Goal: Task Accomplishment & Management: Use online tool/utility

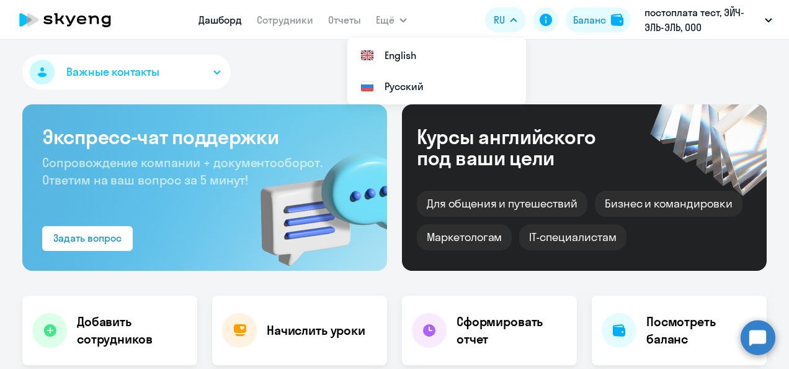
select select "30"
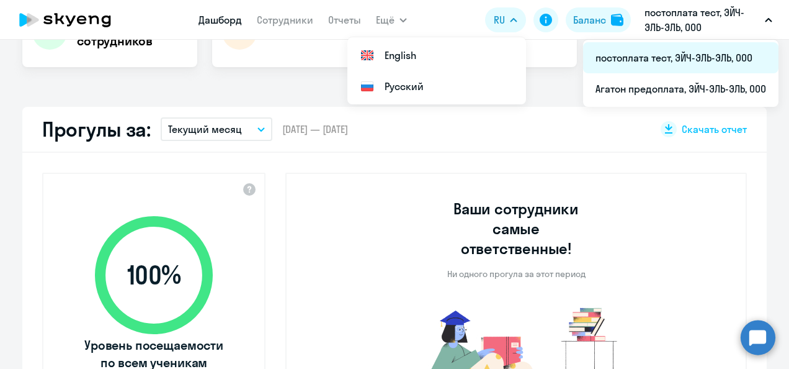
click at [643, 60] on li "постоплата тест, ЭЙЧ-ЭЛЬ-ЭЛЬ, ООО" at bounding box center [680, 57] width 195 height 31
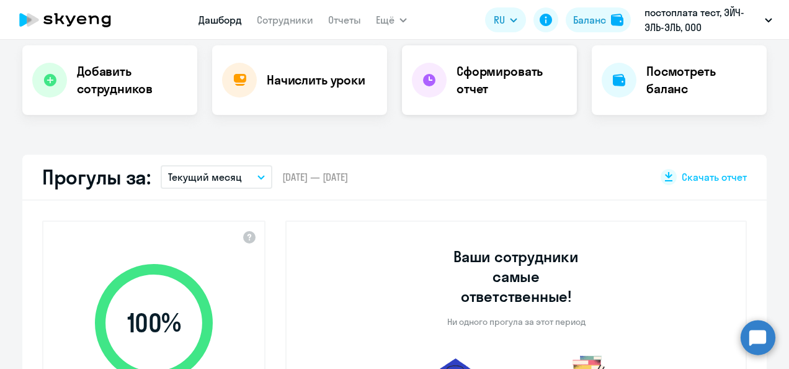
scroll to position [174, 0]
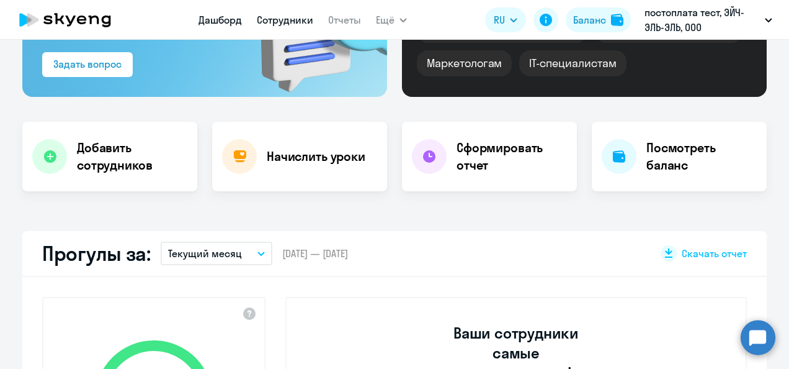
click at [287, 17] on link "Сотрудники" at bounding box center [285, 20] width 56 height 12
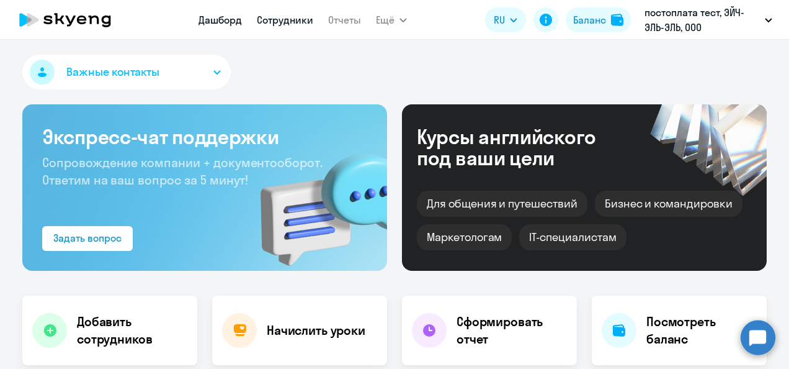
select select "30"
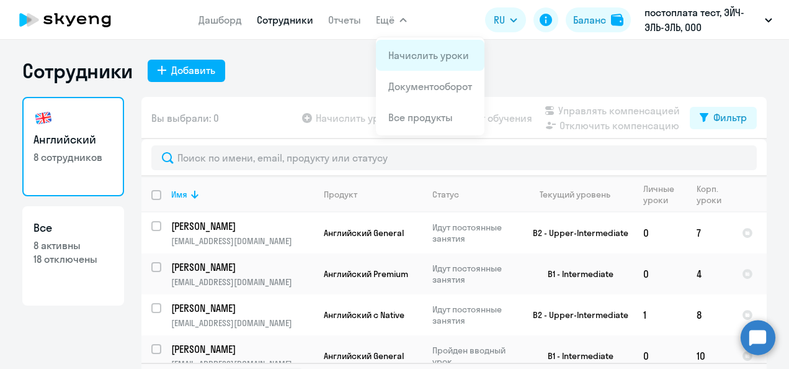
click at [411, 53] on link "Начислить уроки" at bounding box center [428, 55] width 81 height 12
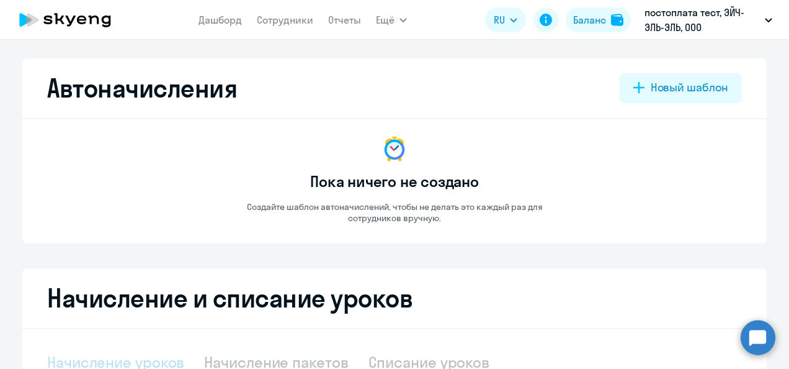
select select "10"
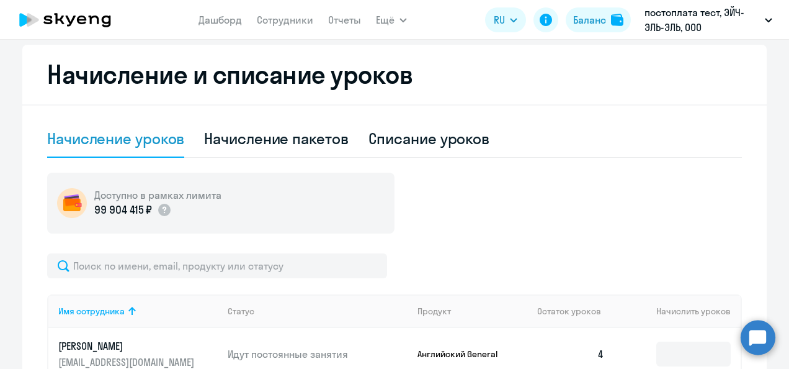
scroll to position [186, 0]
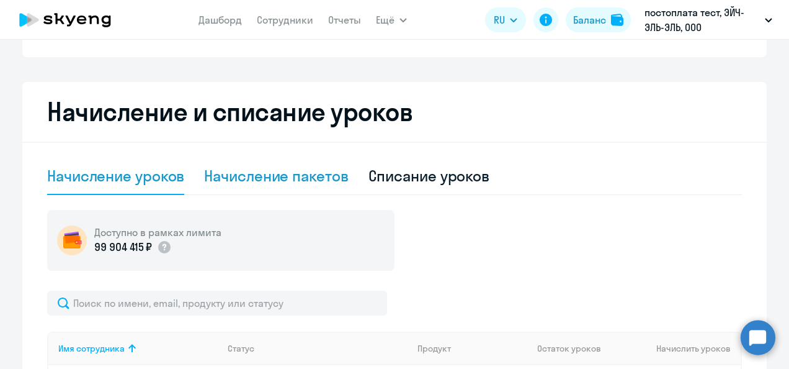
click at [268, 168] on div "Начисление пакетов" at bounding box center [276, 176] width 144 height 20
select select "10"
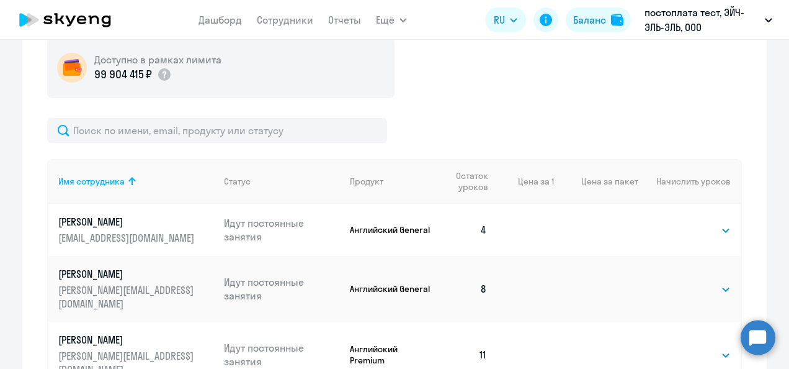
scroll to position [372, 0]
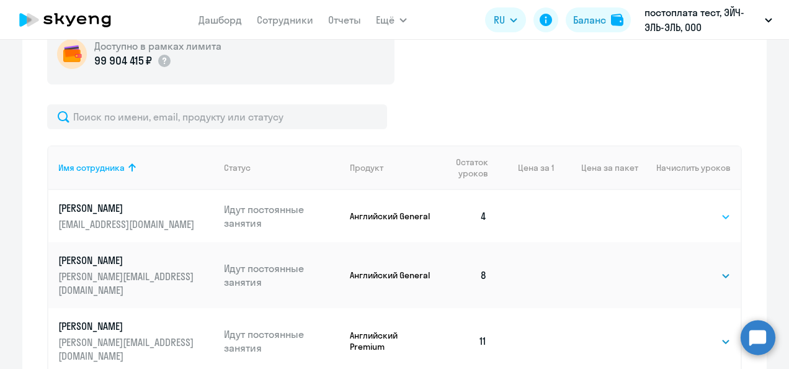
click at [722, 218] on select "Выбрать 4 8 16 32 64 96 128" at bounding box center [705, 216] width 51 height 15
select select "4"
click at [680, 209] on select "Выбрать 4 8 16 32 64 96 128" at bounding box center [705, 216] width 51 height 15
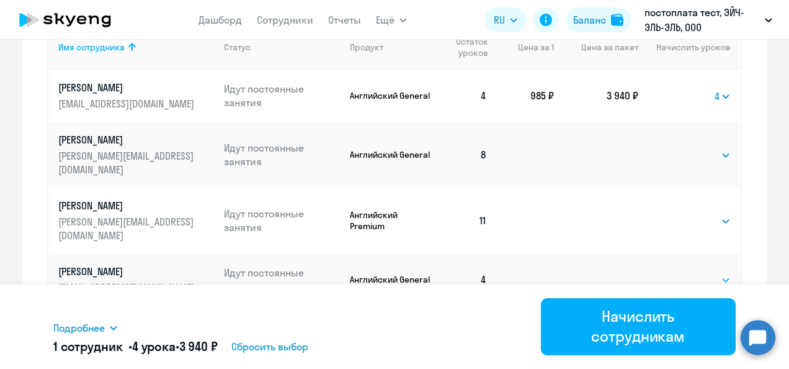
scroll to position [496, 0]
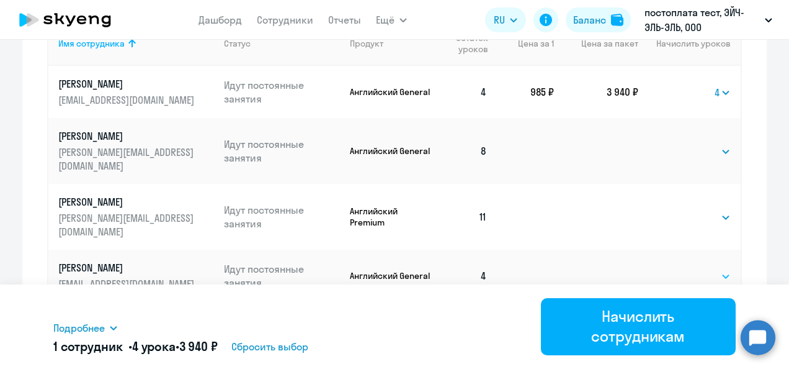
click at [710, 269] on select "Выбрать 4 8 16 32 64 96 128" at bounding box center [705, 276] width 51 height 15
select select "4"
click at [680, 269] on select "Выбрать 4 8 16 32 64 96 128" at bounding box center [705, 276] width 51 height 15
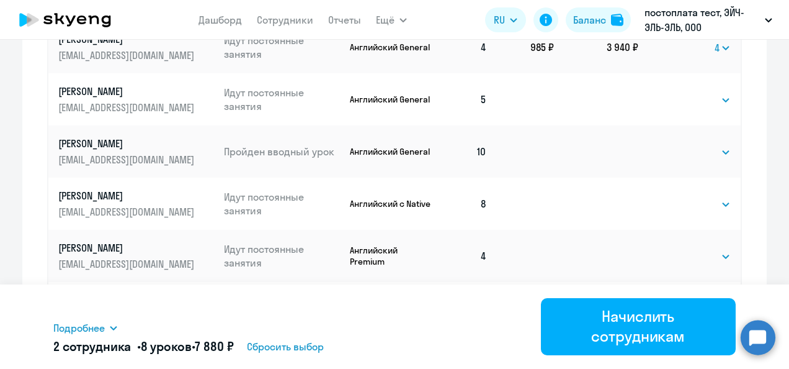
scroll to position [745, 0]
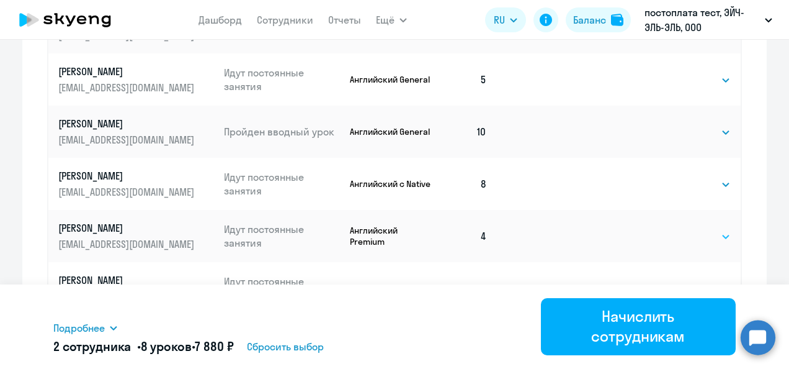
click at [725, 229] on select "Выбрать 4 8 16 32 64 96 128" at bounding box center [705, 236] width 51 height 15
select select "4"
click at [680, 229] on select "Выбрать 4 8 16 32 64 96 128" at bounding box center [705, 236] width 51 height 15
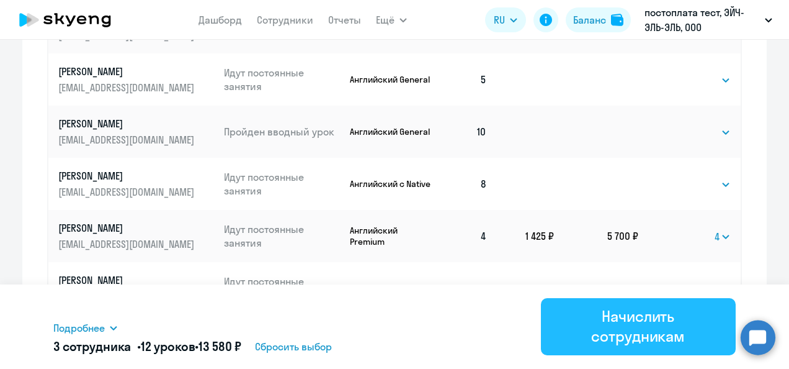
click at [644, 325] on div "Начислить сотрудникам" at bounding box center [638, 326] width 161 height 40
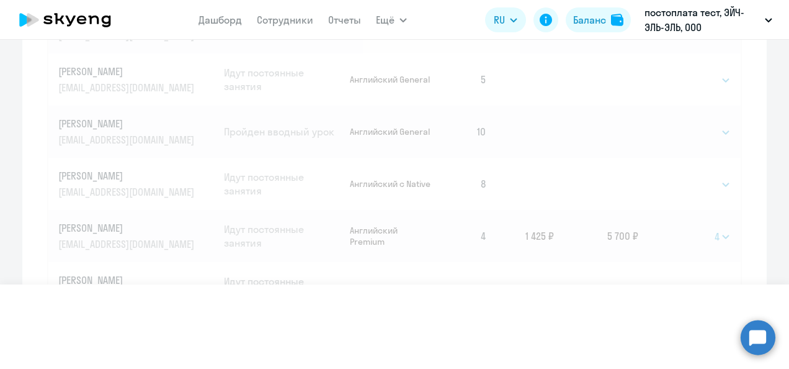
select select
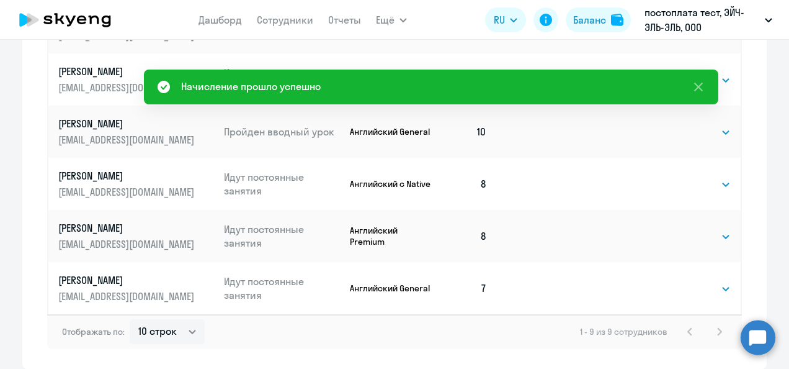
scroll to position [276, 0]
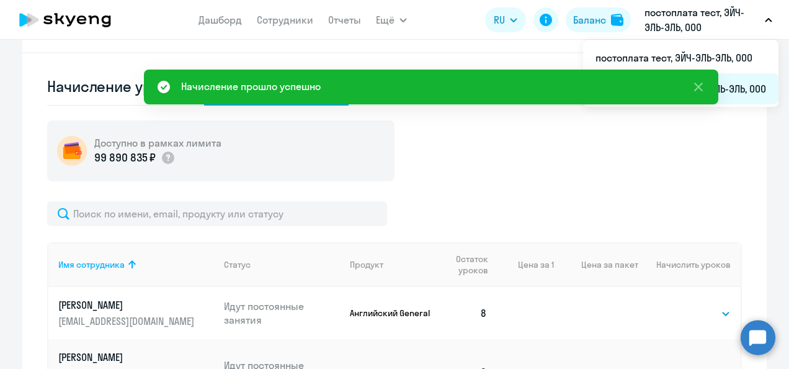
click at [742, 87] on li "Агатон предоплата, ЭЙЧ-ЭЛЬ-ЭЛЬ, ООО" at bounding box center [680, 88] width 195 height 31
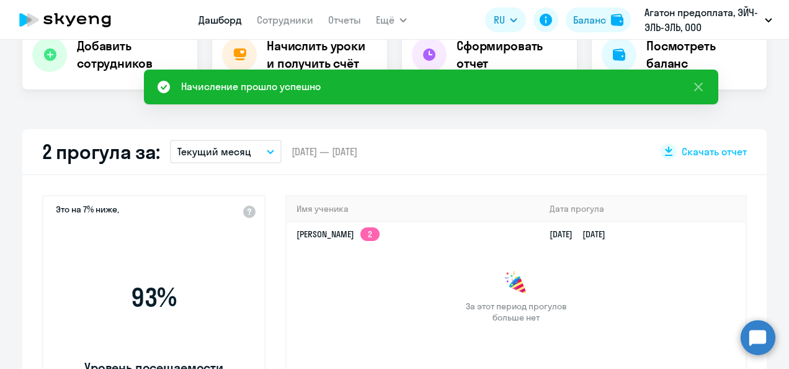
scroll to position [387, 0]
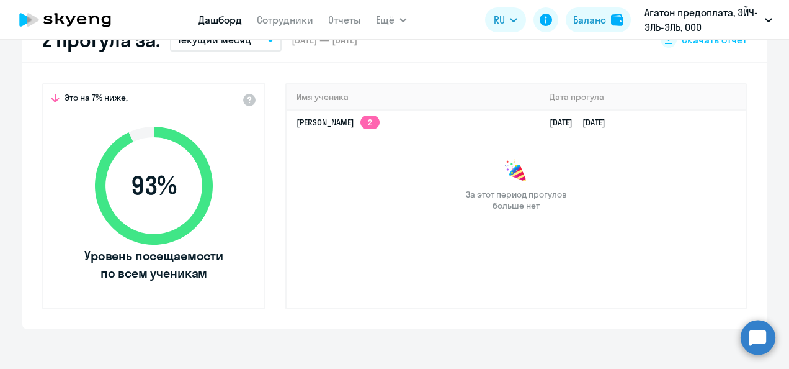
select select "30"
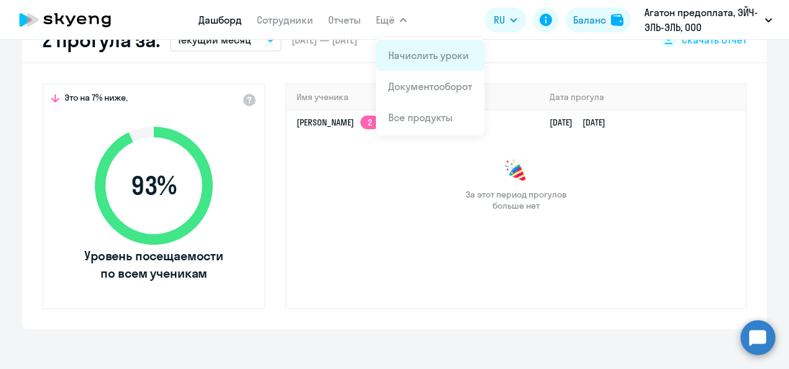
click at [406, 52] on link "Начислить уроки" at bounding box center [428, 55] width 81 height 12
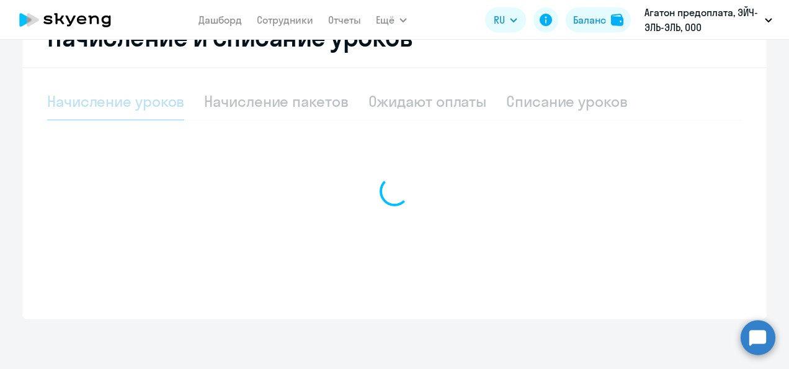
scroll to position [261, 0]
select select "10"
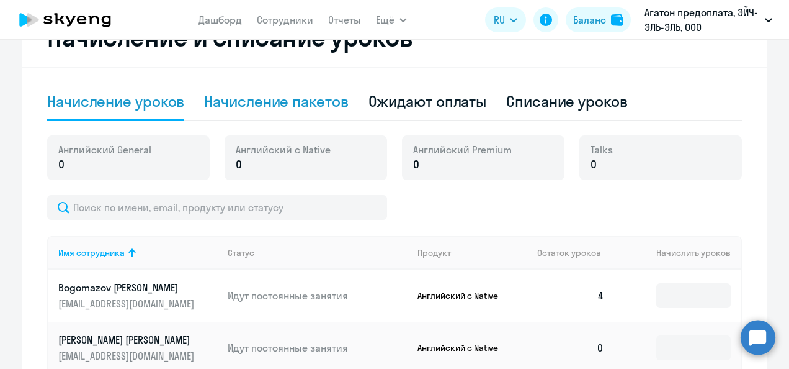
click at [295, 107] on div "Начисление пакетов" at bounding box center [276, 101] width 144 height 20
select select "10"
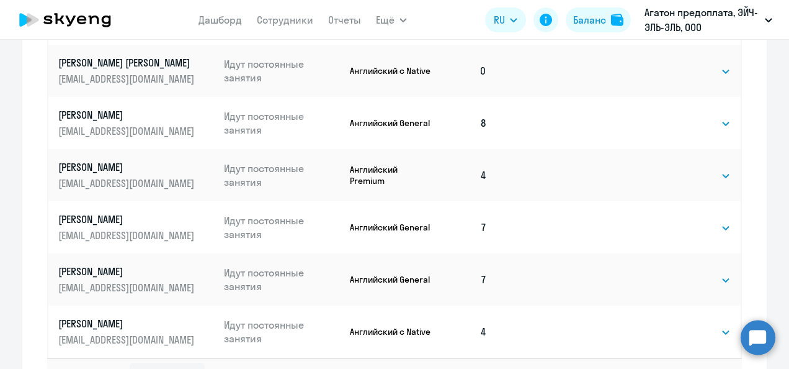
scroll to position [495, 0]
